Goal: Transaction & Acquisition: Purchase product/service

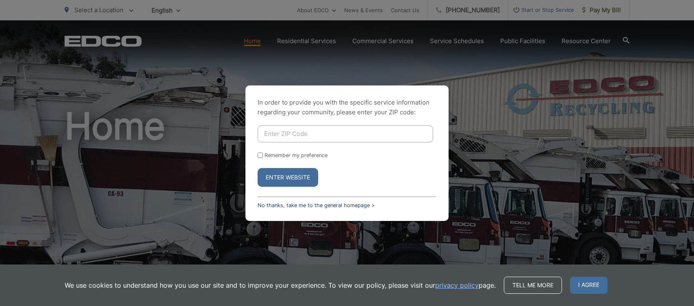
click at [338, 206] on link "No thanks, take me to the general homepage >" at bounding box center [316, 205] width 117 height 6
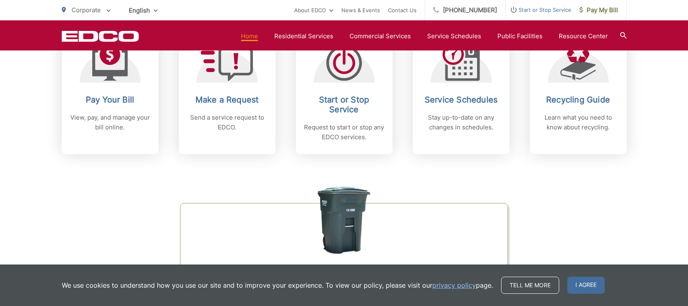
scroll to position [325, 0]
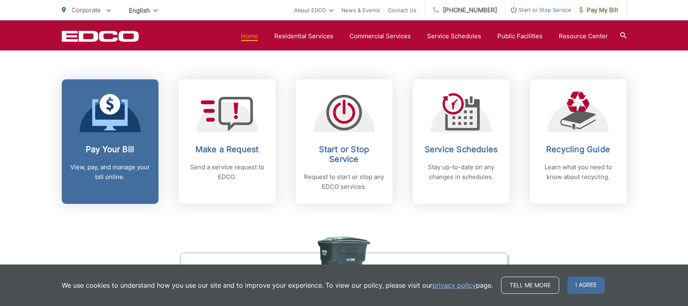
click at [133, 133] on link "Pay Your Bill View, pay, and manage your bill online." at bounding box center [110, 141] width 97 height 124
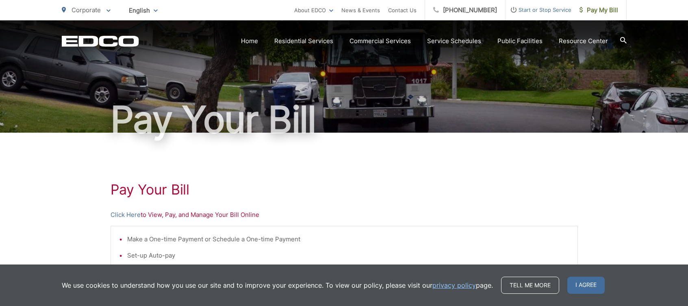
scroll to position [81, 0]
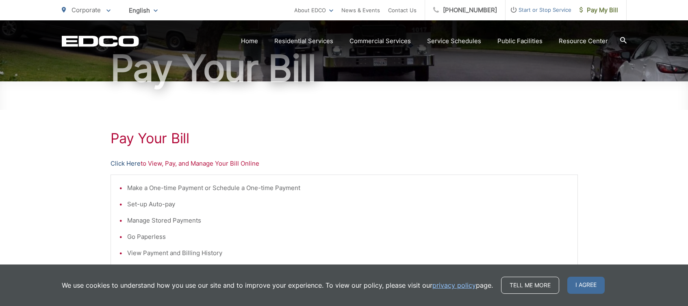
click at [137, 164] on link "Click Here" at bounding box center [126, 163] width 30 height 10
